Goal: Find specific page/section: Find specific page/section

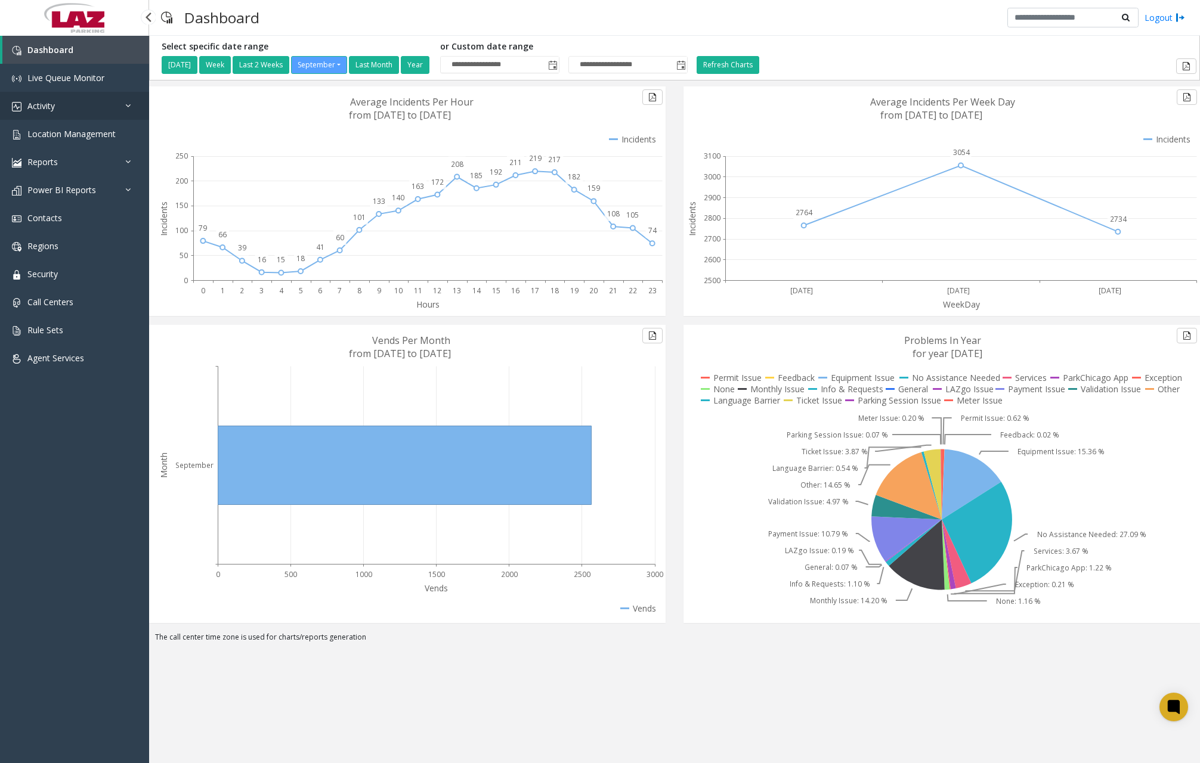
click at [109, 110] on link "Activity" at bounding box center [74, 106] width 149 height 28
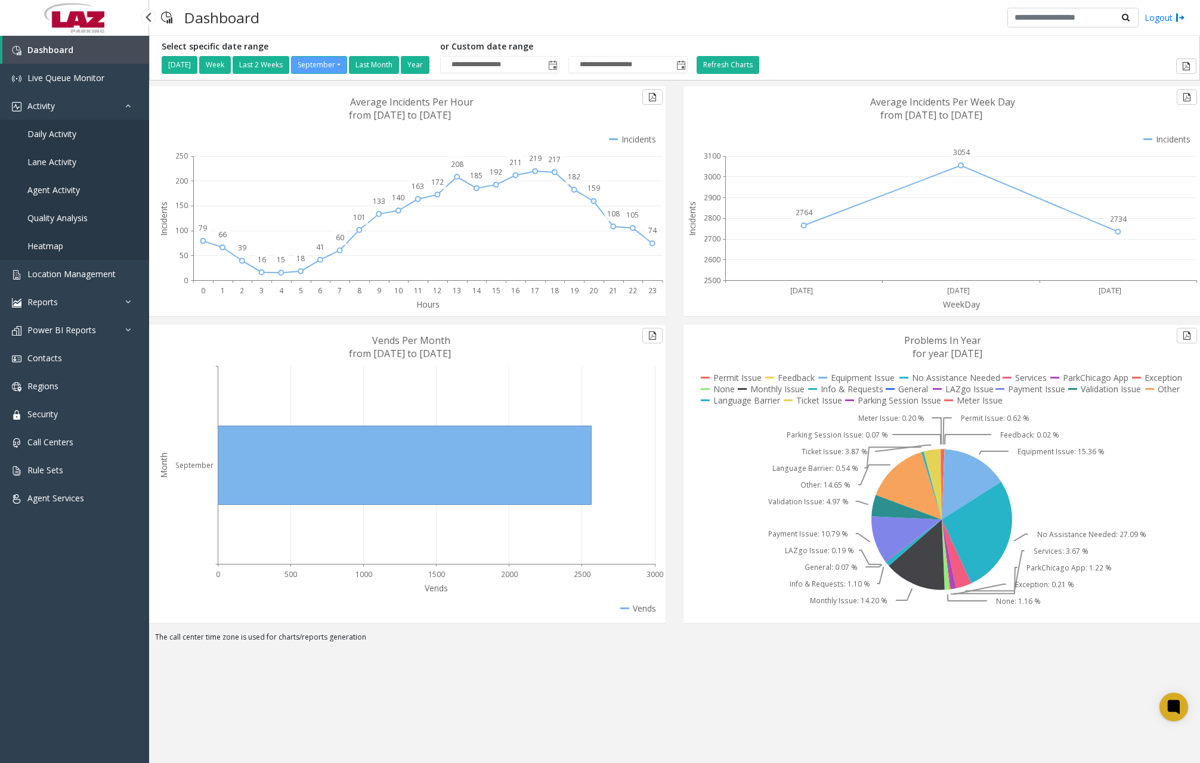
click at [71, 132] on span "Daily Activity" at bounding box center [51, 133] width 49 height 11
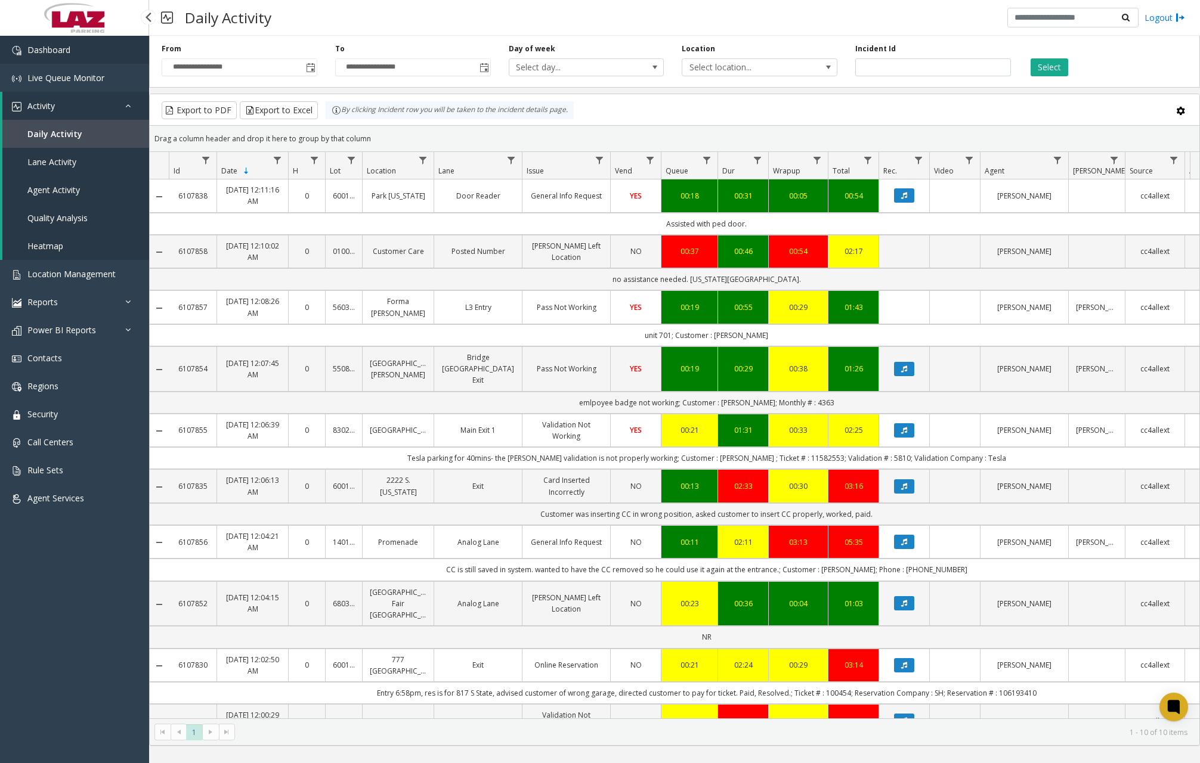
click at [76, 60] on link "Dashboard" at bounding box center [74, 50] width 149 height 28
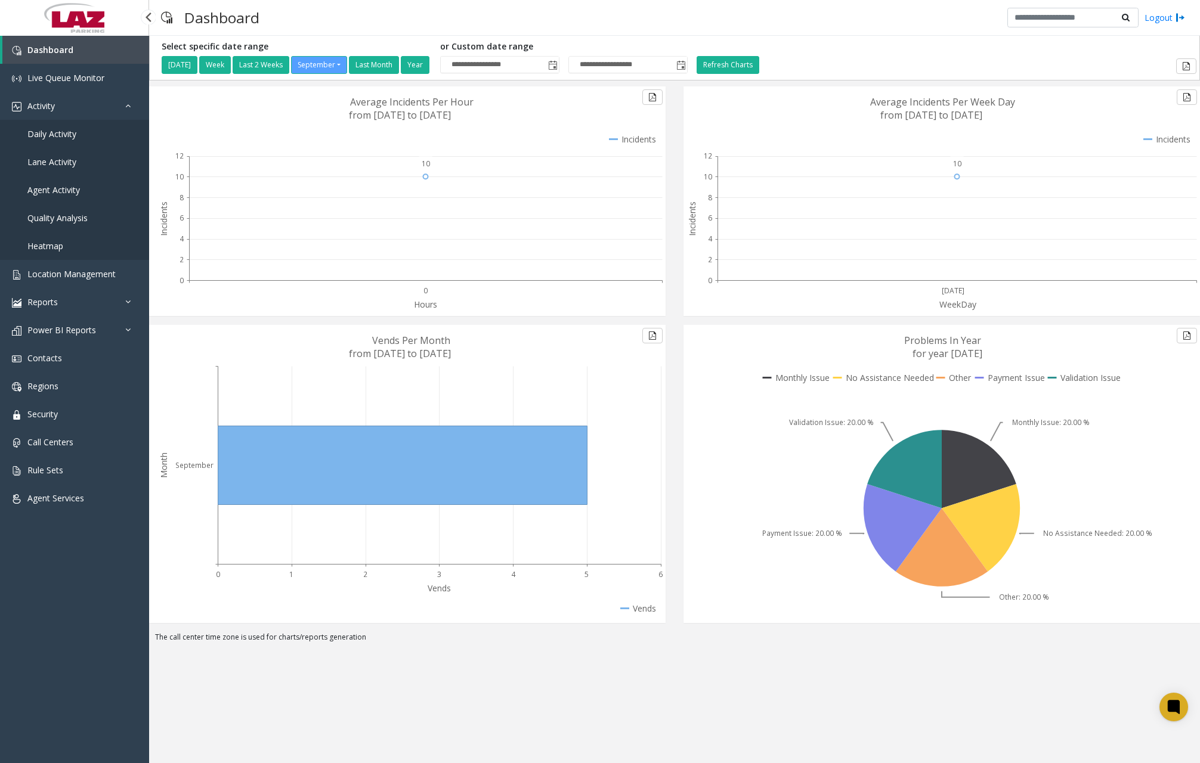
click at [79, 141] on link "Daily Activity" at bounding box center [74, 134] width 149 height 28
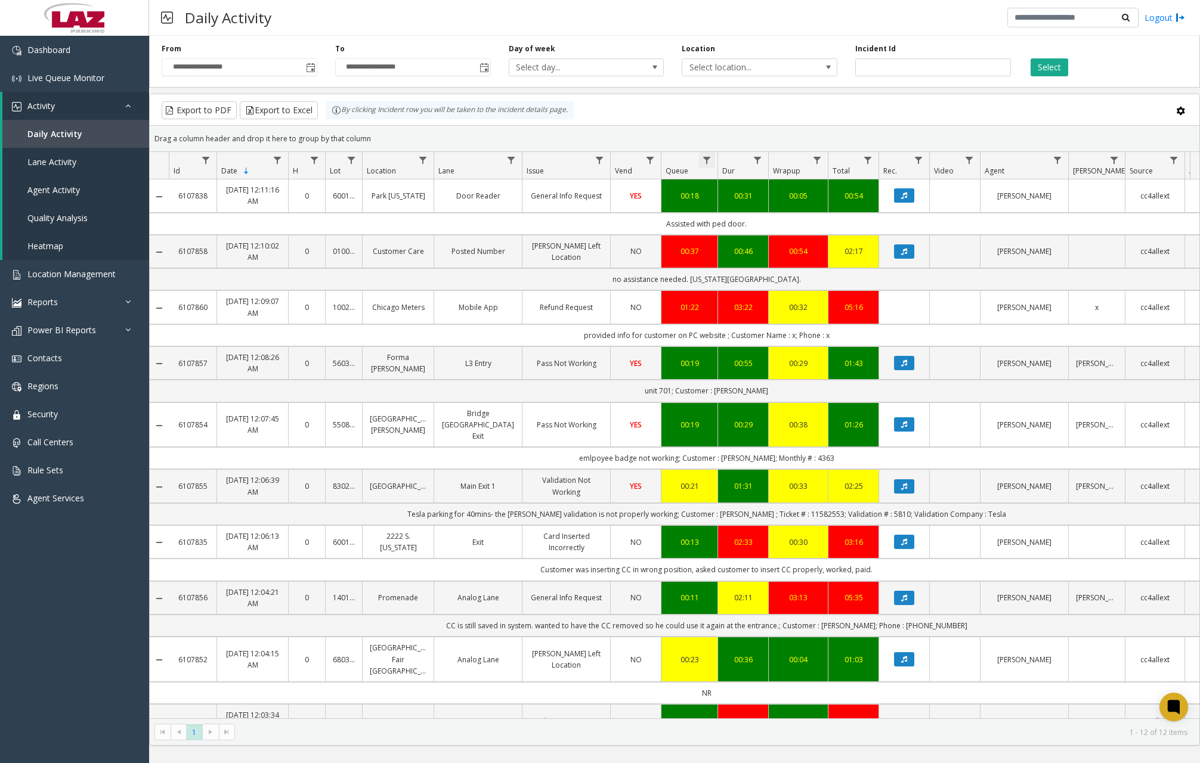
click at [707, 160] on span "Data table" at bounding box center [707, 161] width 10 height 10
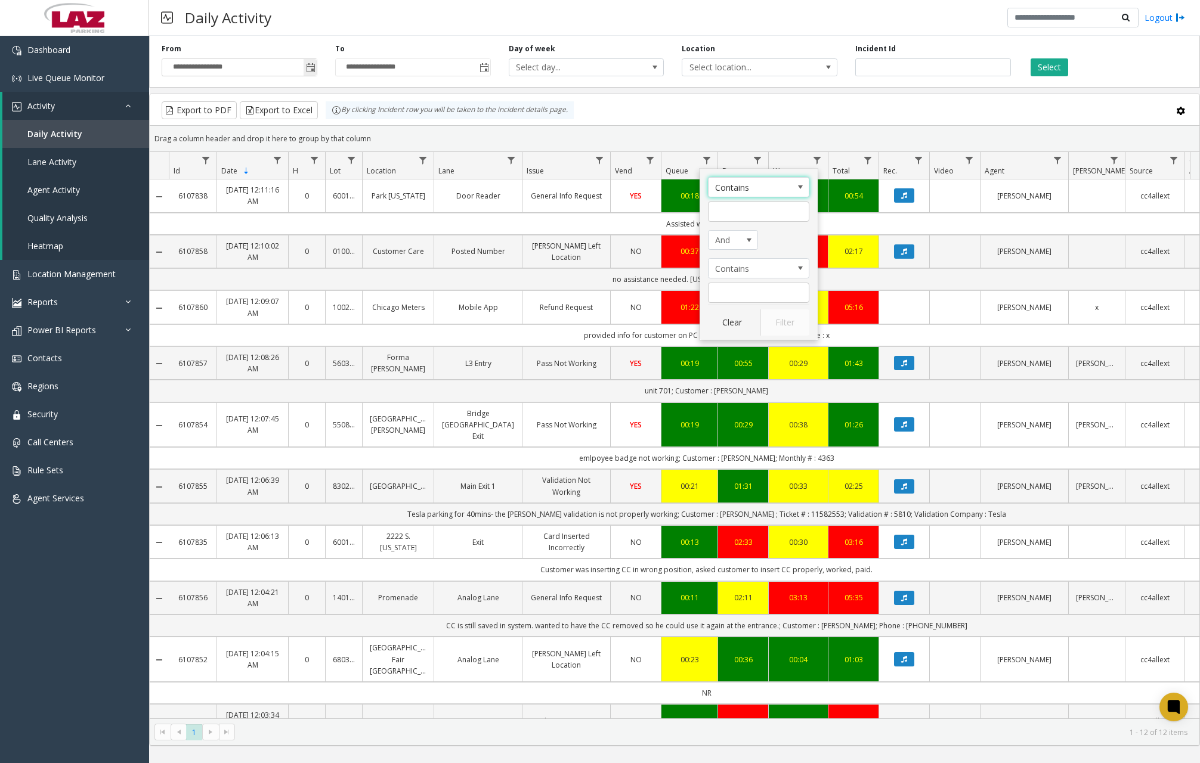
click at [308, 70] on span "Toggle popup" at bounding box center [311, 68] width 10 height 10
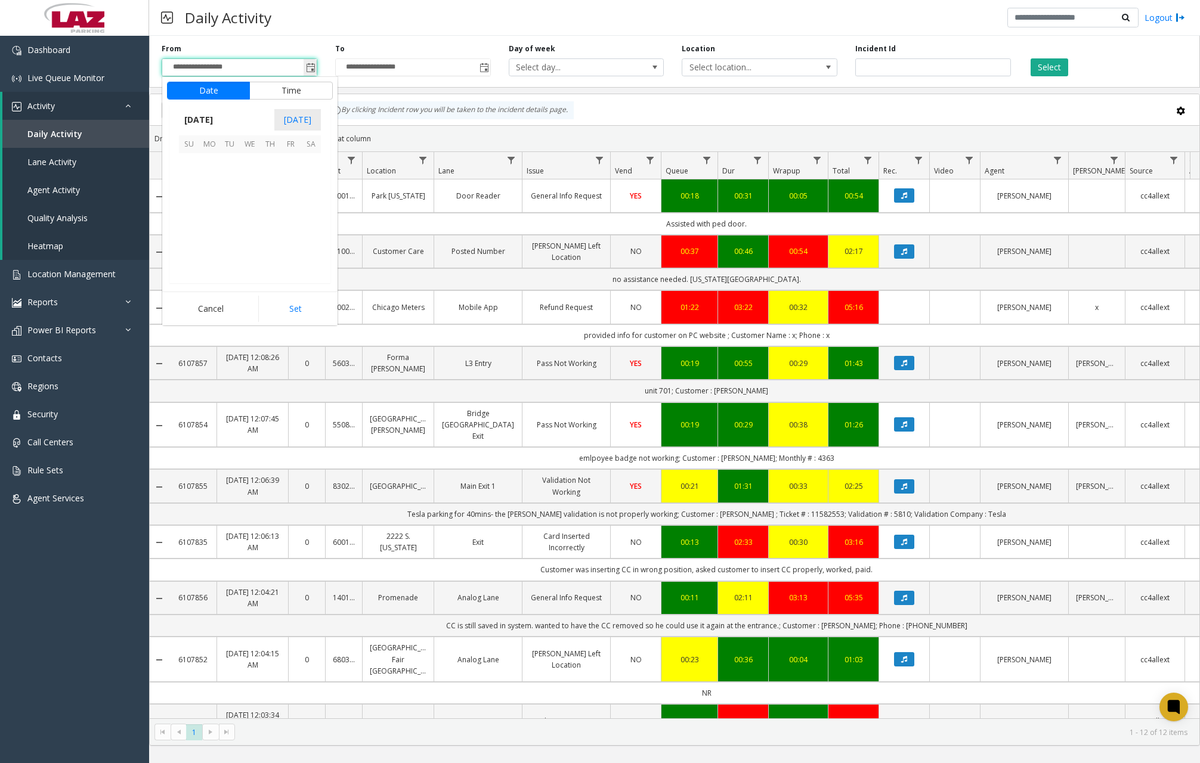
scroll to position [214041, 0]
click at [247, 160] on span "3" at bounding box center [250, 163] width 20 height 20
click at [192, 207] on span "11" at bounding box center [196, 206] width 10 height 11
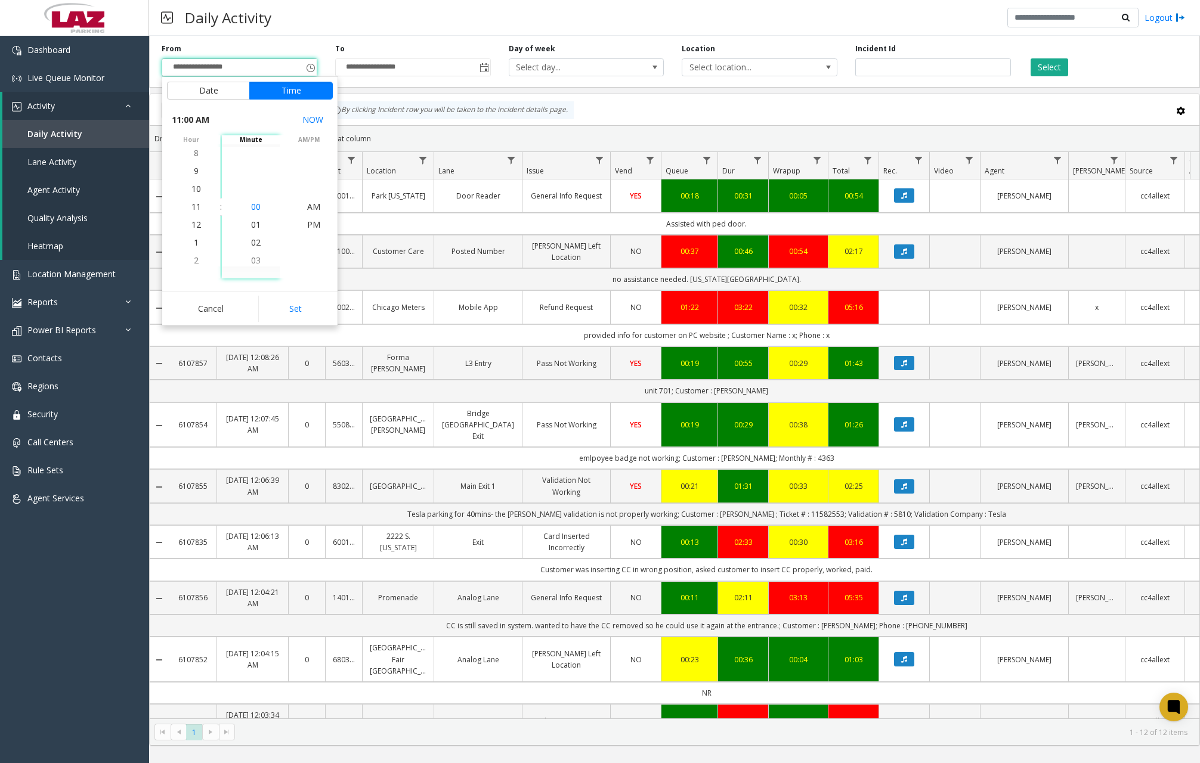
click at [251, 205] on span "00" at bounding box center [256, 206] width 10 height 11
click at [315, 225] on span "PM" at bounding box center [313, 224] width 13 height 11
click at [306, 307] on button "Set" at bounding box center [295, 309] width 75 height 26
type input "**********"
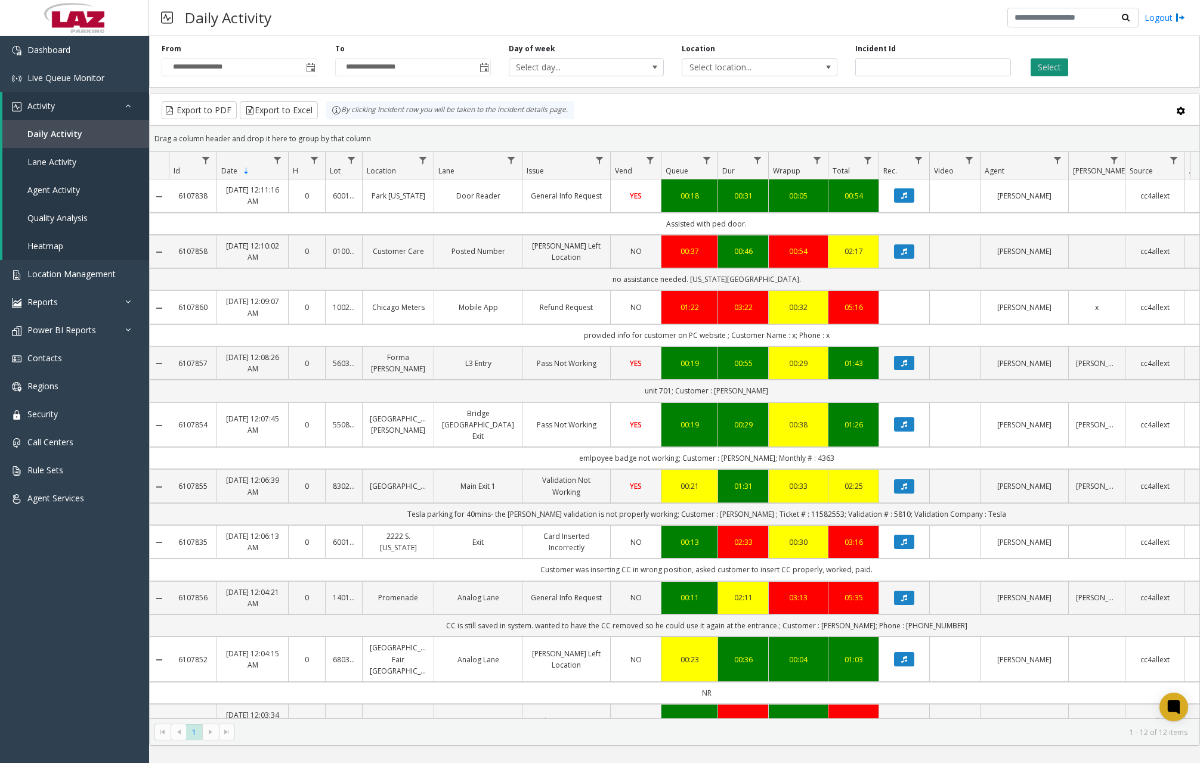
click at [1057, 65] on button "Select" at bounding box center [1050, 67] width 38 height 18
click at [1057, 74] on button "Select" at bounding box center [1050, 67] width 38 height 18
click at [424, 165] on span "Data table" at bounding box center [423, 161] width 10 height 10
click at [450, 209] on input "Location Filter" at bounding box center [474, 212] width 101 height 20
type input "******"
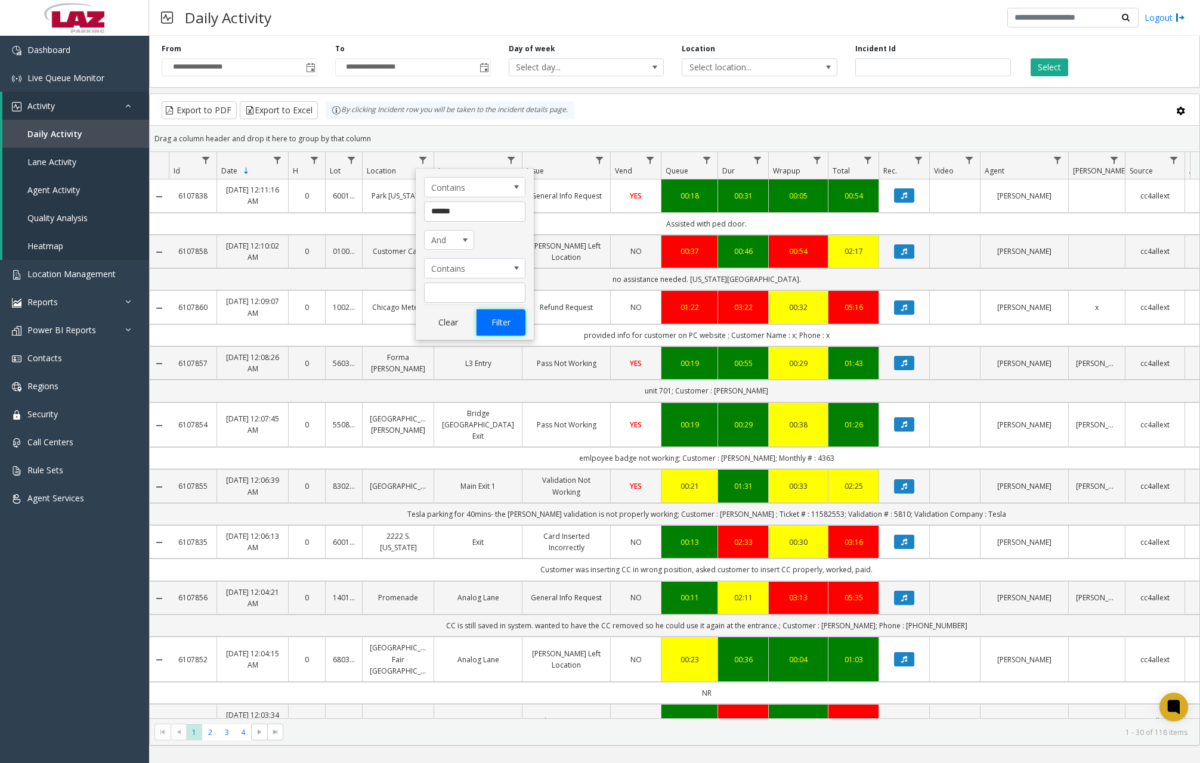
click at [496, 326] on button "Filter" at bounding box center [501, 323] width 49 height 26
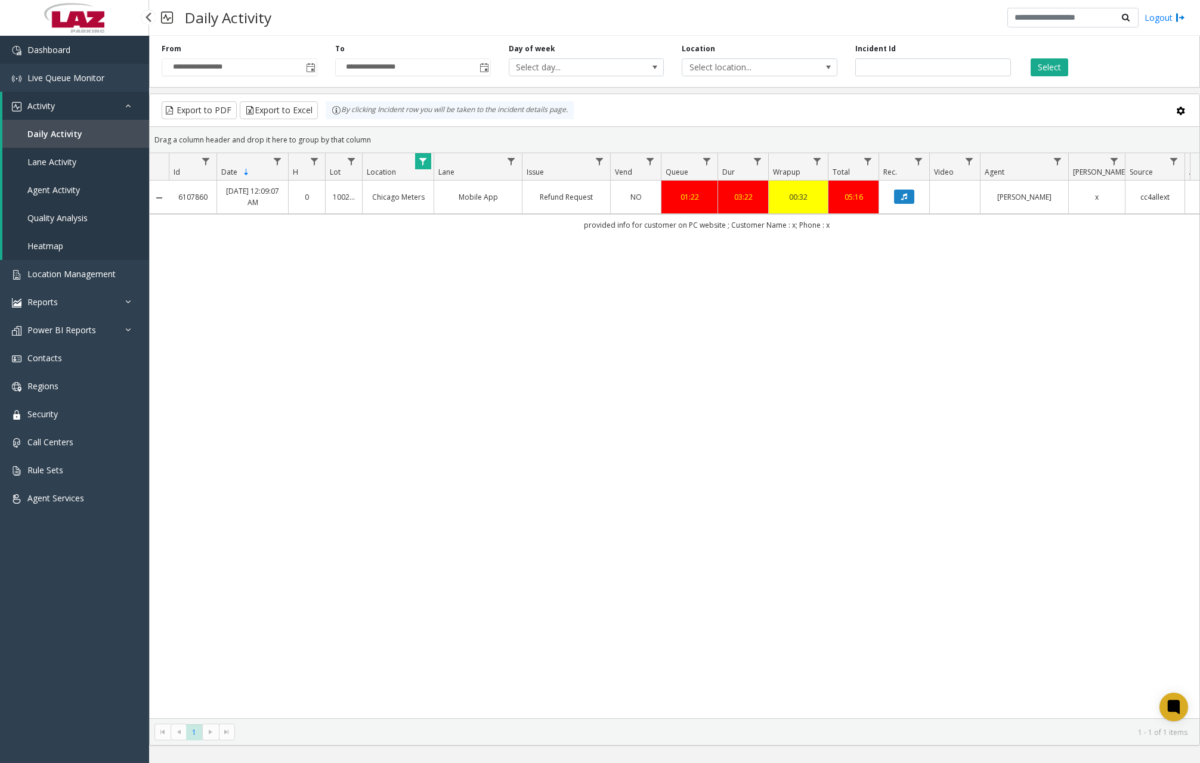
click at [99, 52] on link "Dashboard" at bounding box center [74, 50] width 149 height 28
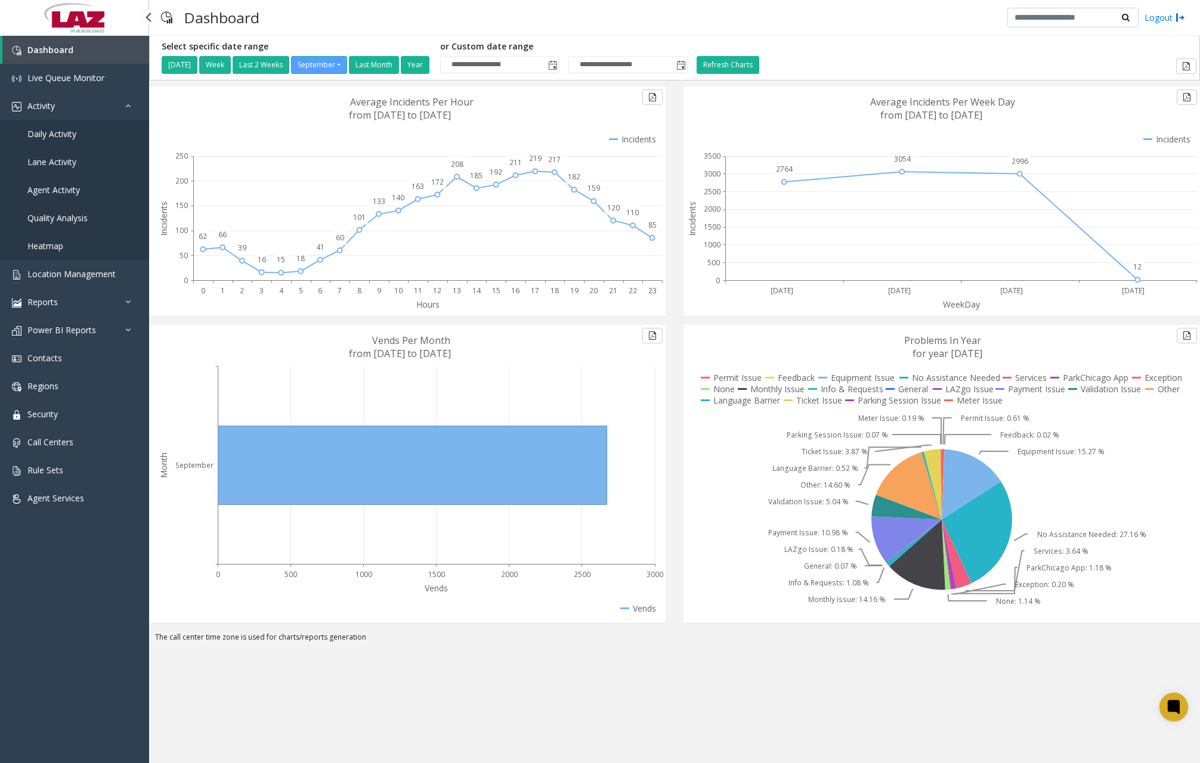
click at [47, 137] on span "Daily Activity" at bounding box center [51, 133] width 49 height 11
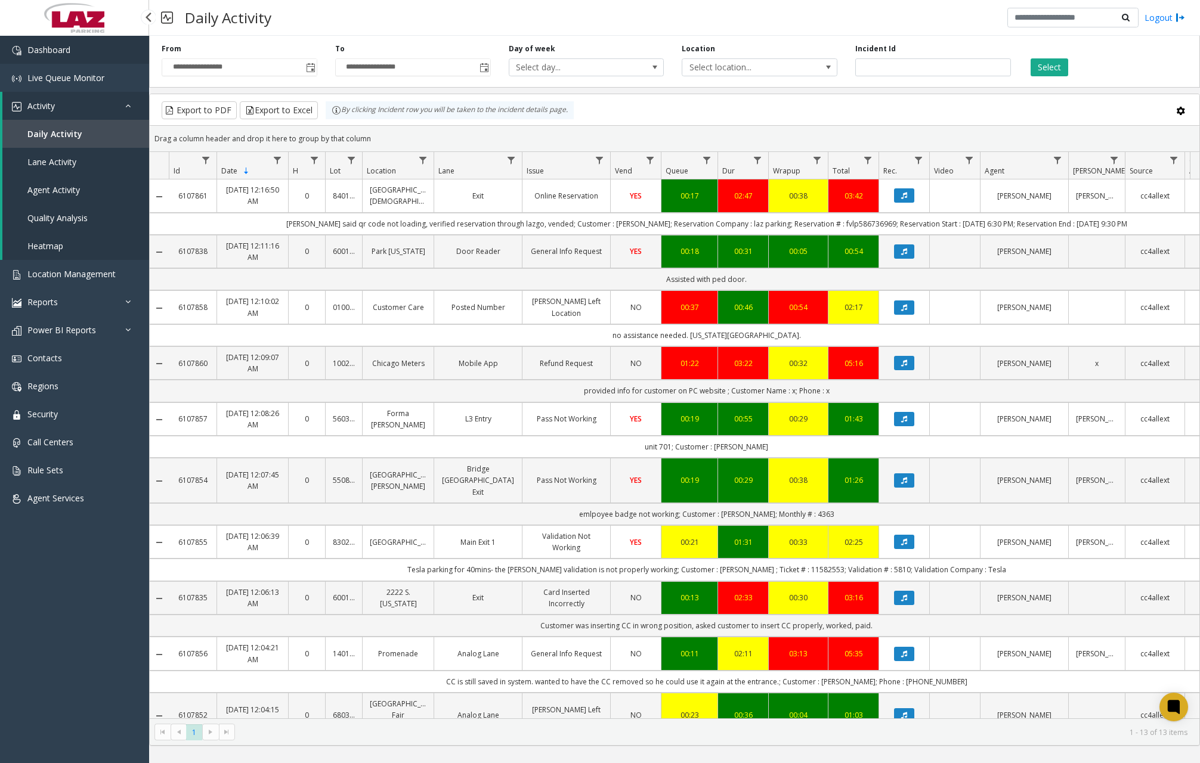
click at [93, 54] on link "Dashboard" at bounding box center [74, 50] width 149 height 28
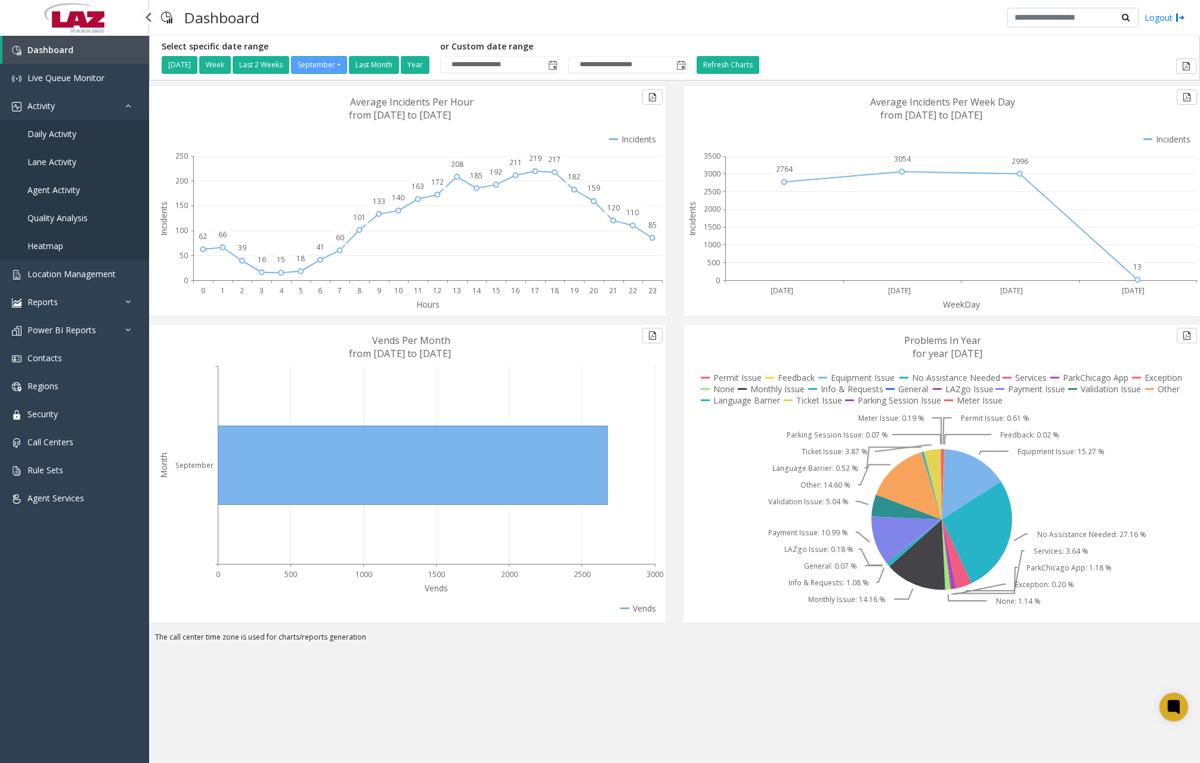
click at [32, 135] on span "Daily Activity" at bounding box center [51, 133] width 49 height 11
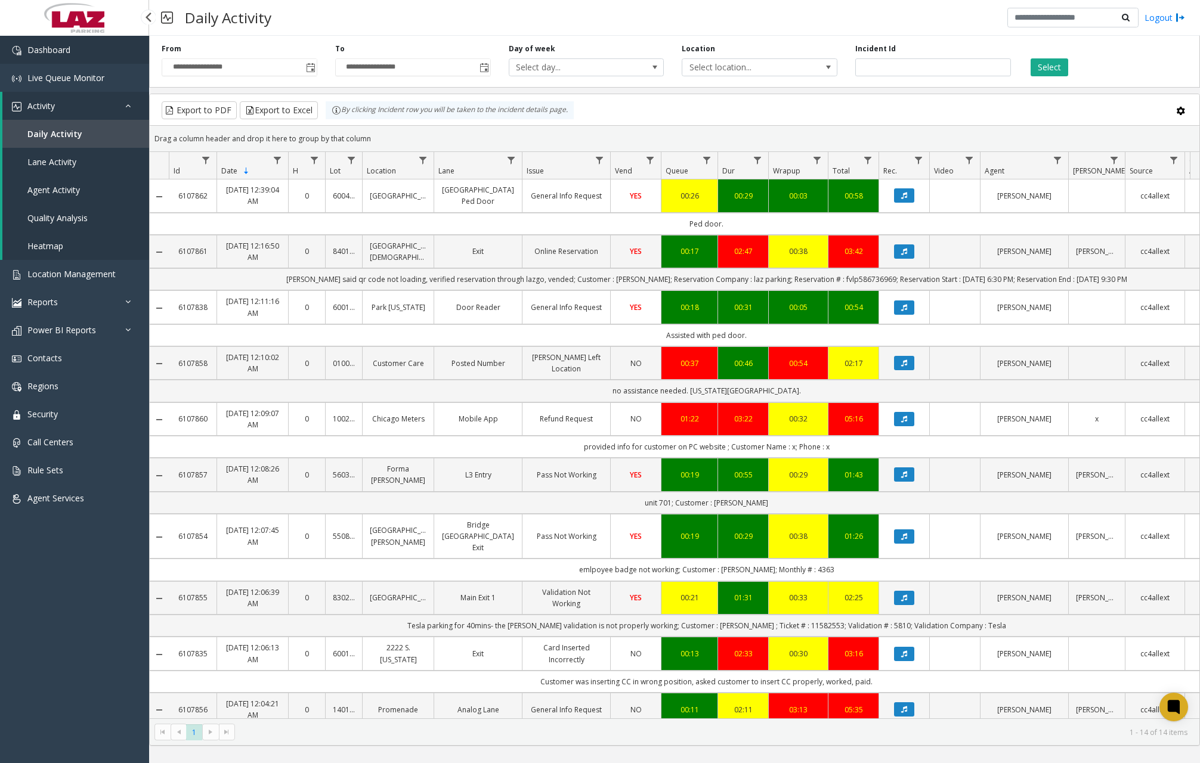
click at [96, 47] on link "Dashboard" at bounding box center [74, 50] width 149 height 28
